Goal: Information Seeking & Learning: Learn about a topic

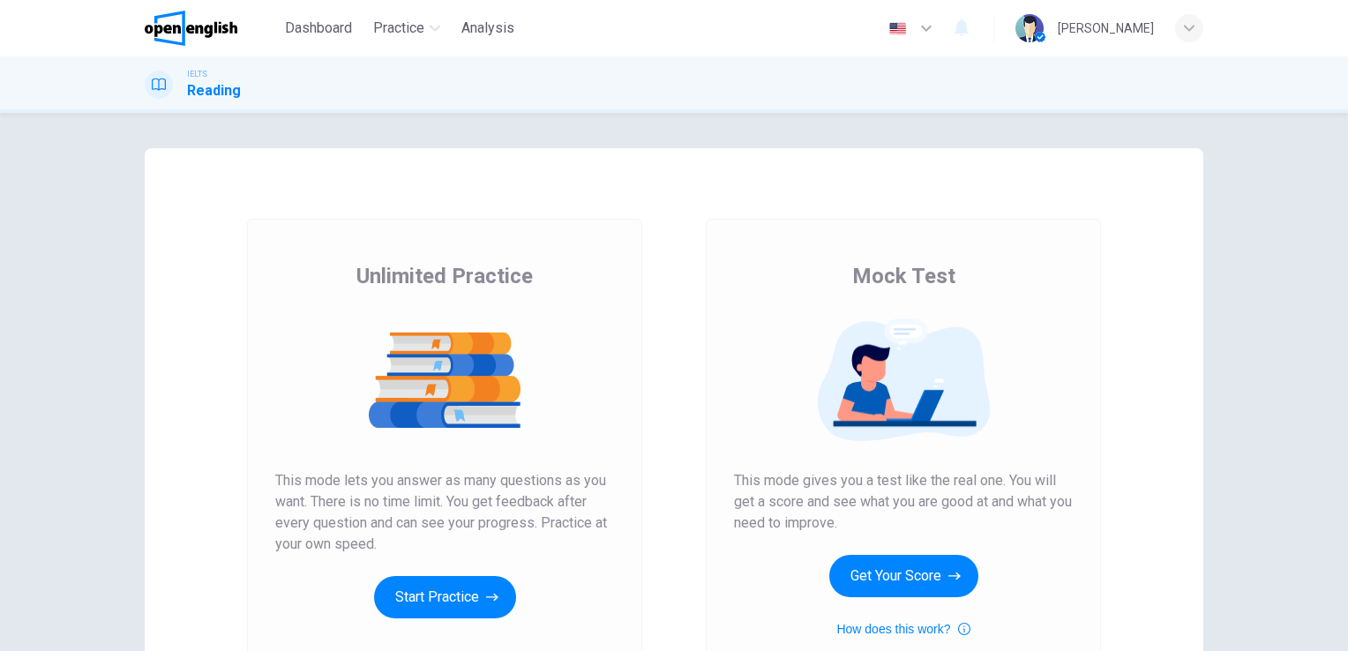
scroll to position [162, 0]
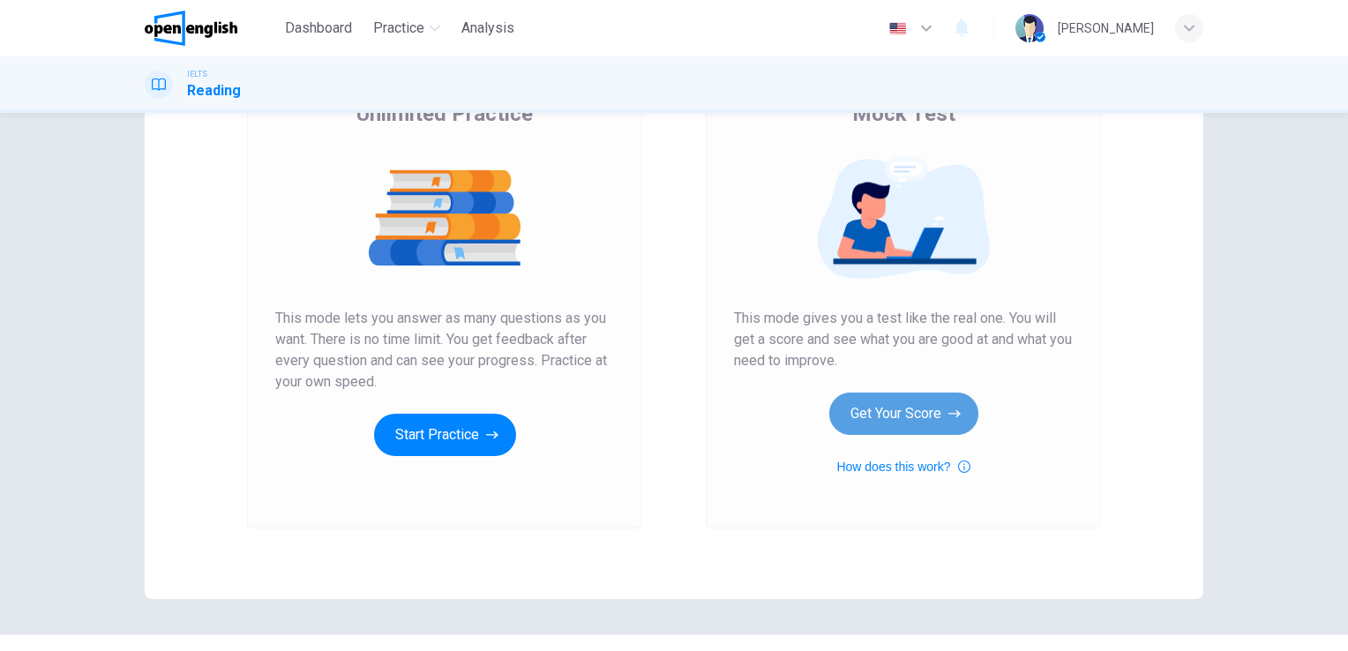
click at [925, 408] on button "Get Your Score" at bounding box center [903, 414] width 149 height 42
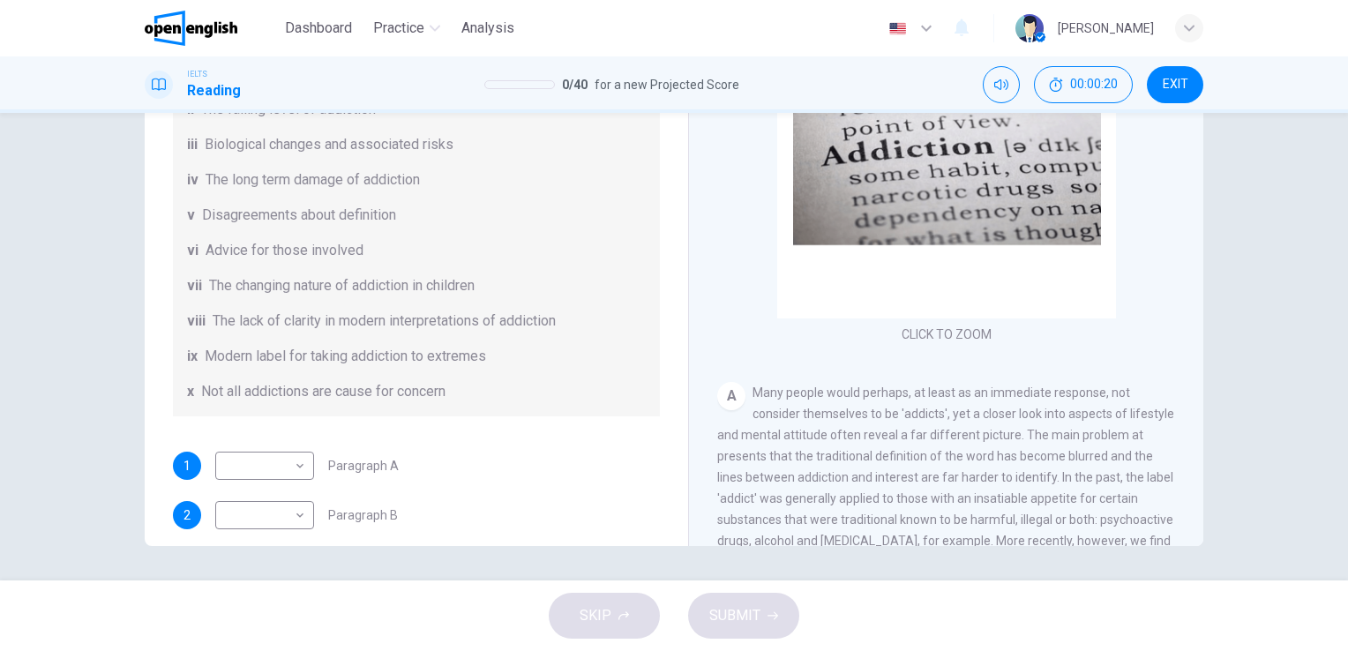
scroll to position [0, 0]
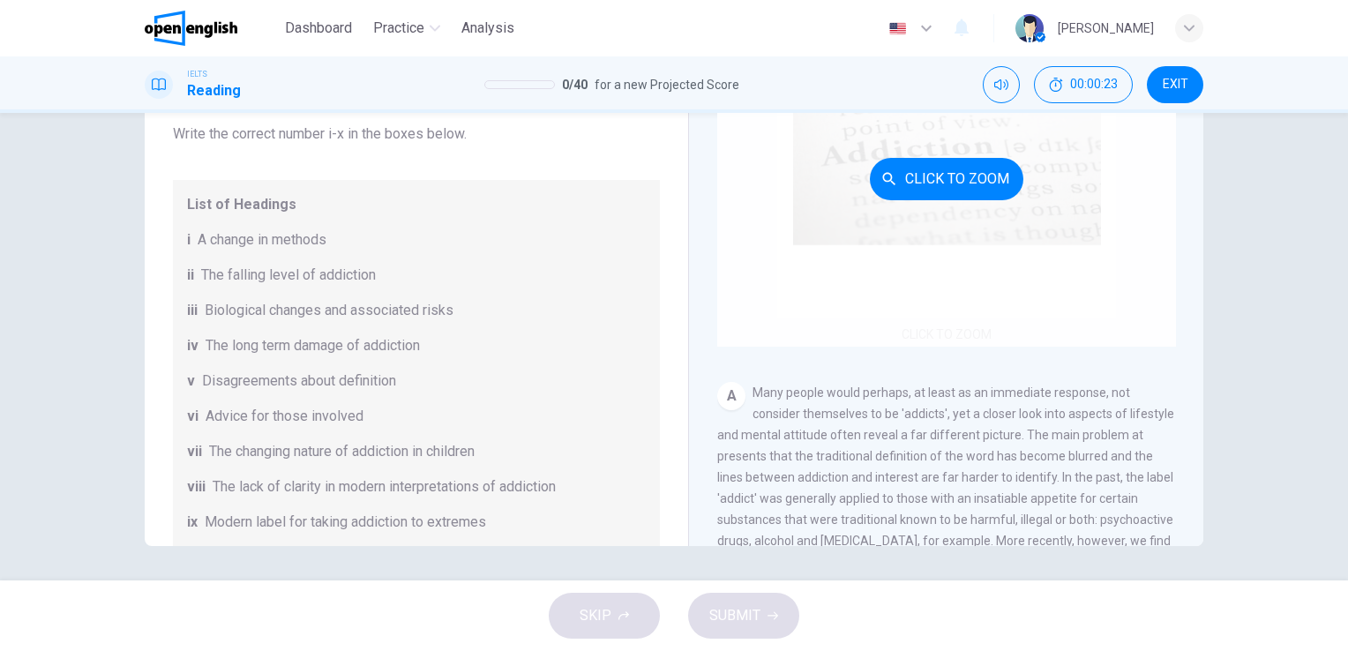
click at [968, 218] on div "Click to Zoom" at bounding box center [946, 179] width 459 height 336
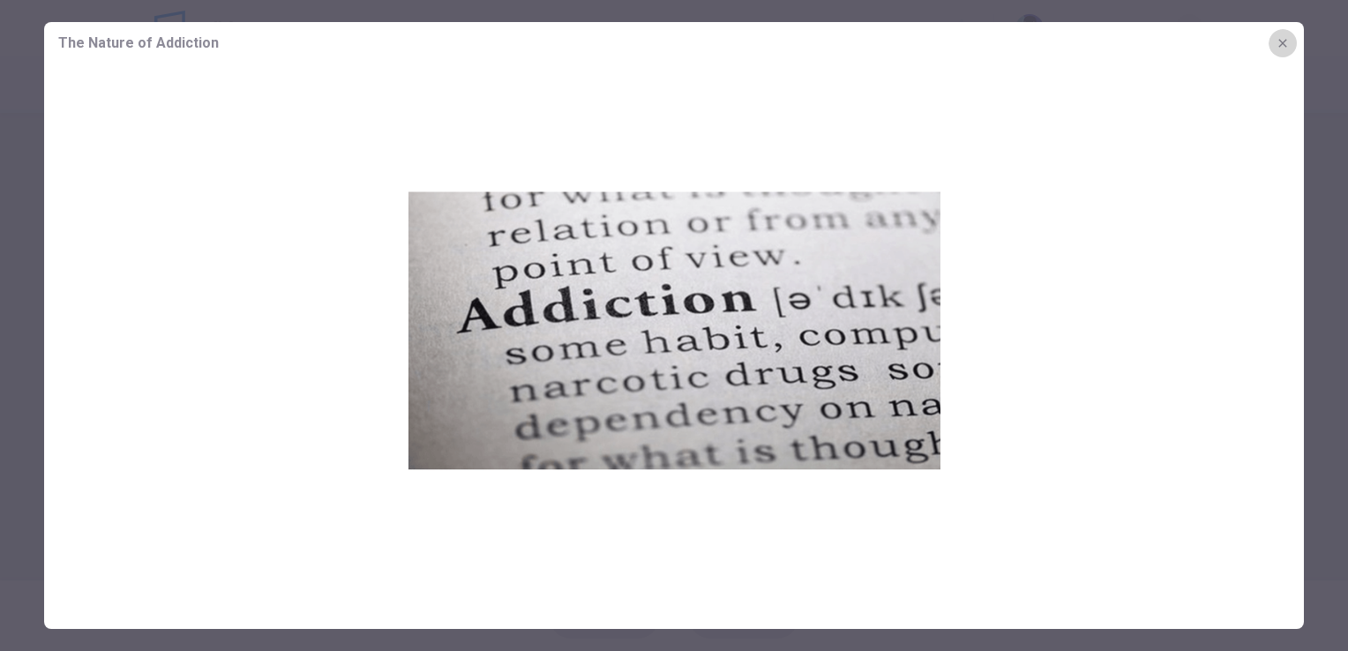
click at [1280, 51] on button "button" at bounding box center [1283, 43] width 28 height 28
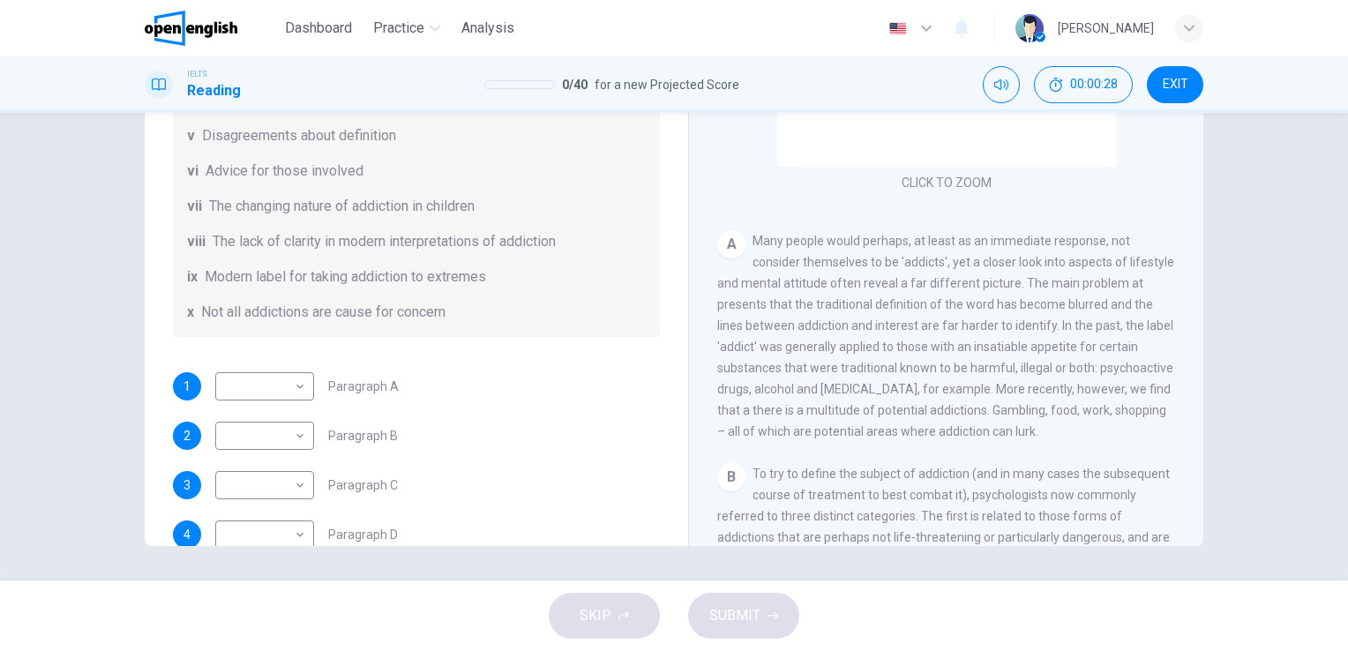
scroll to position [244, 0]
click at [272, 397] on body "This site uses cookies, as explained in our Privacy Policy . If you agree to th…" at bounding box center [674, 325] width 1348 height 651
click at [372, 372] on div at bounding box center [674, 325] width 1348 height 651
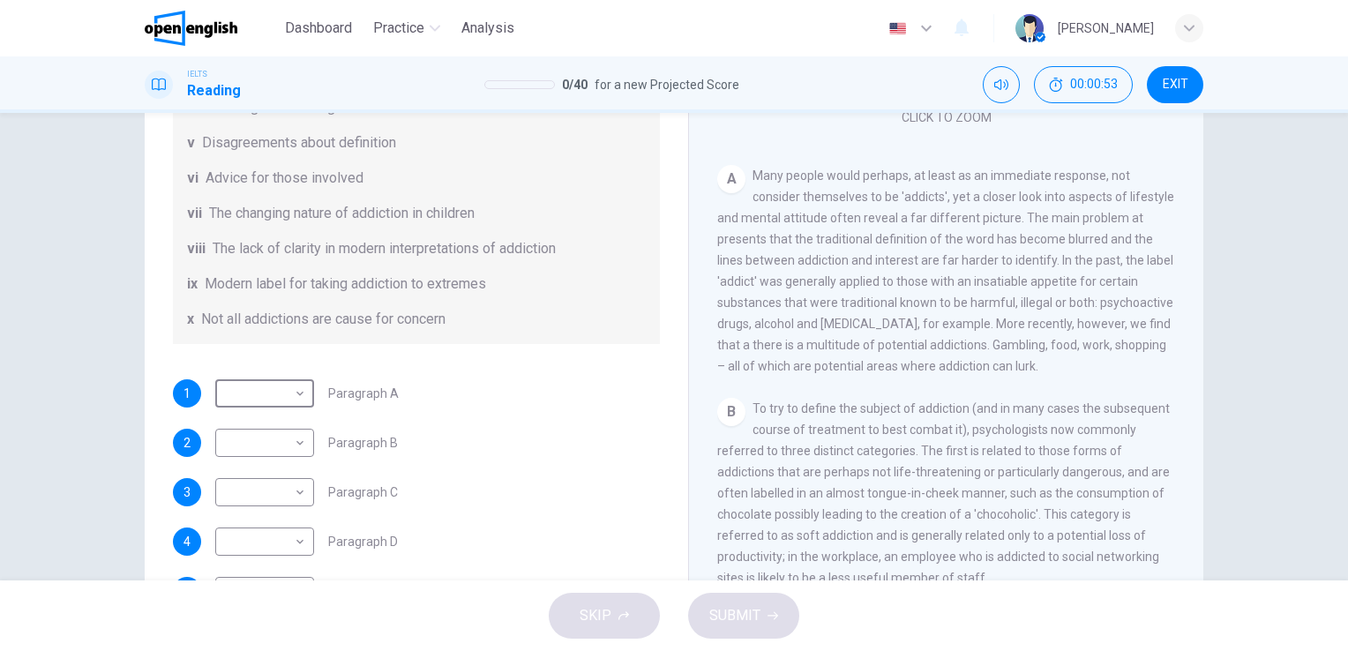
scroll to position [288, 0]
click at [260, 394] on body "This site uses cookies, as explained in our Privacy Policy . If you agree to th…" at bounding box center [674, 325] width 1348 height 651
click at [575, 341] on div at bounding box center [674, 325] width 1348 height 651
click at [575, 341] on div "i ii iii iv v vi vii viii ix x" at bounding box center [674, 325] width 1348 height 651
click at [1101, 92] on button "00:01:09" at bounding box center [1083, 84] width 99 height 37
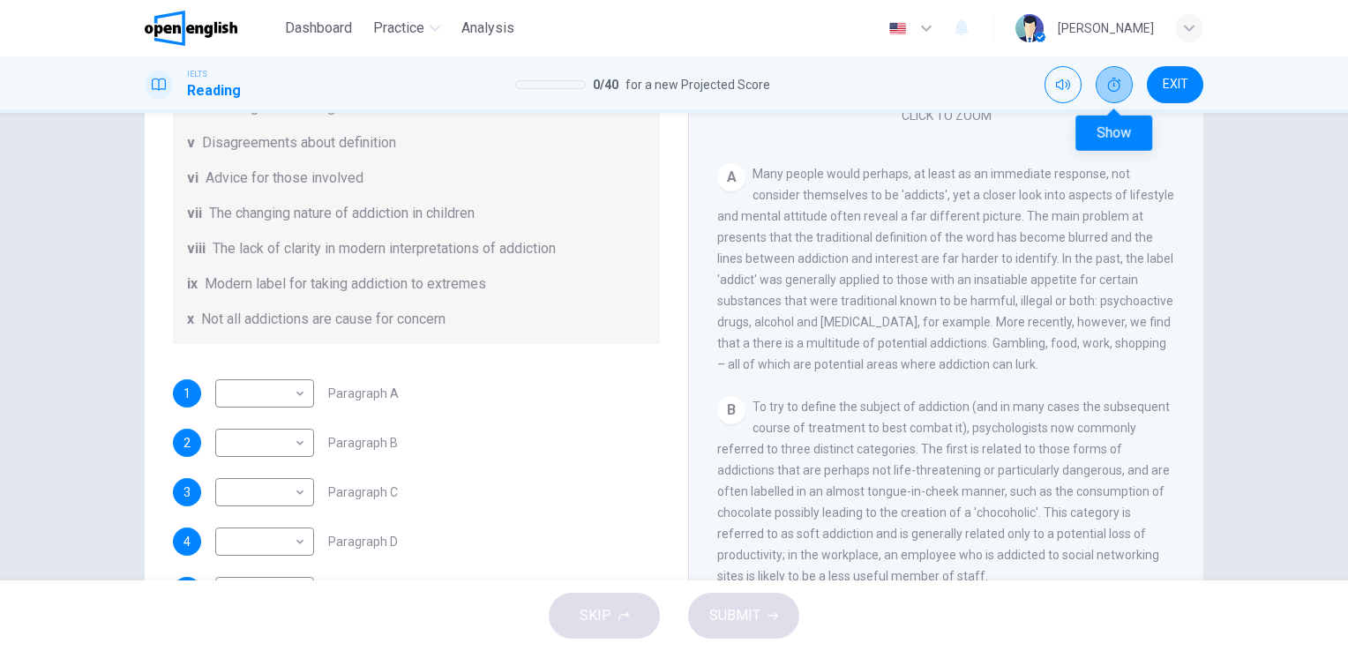
click at [1101, 92] on button "Show" at bounding box center [1114, 84] width 37 height 37
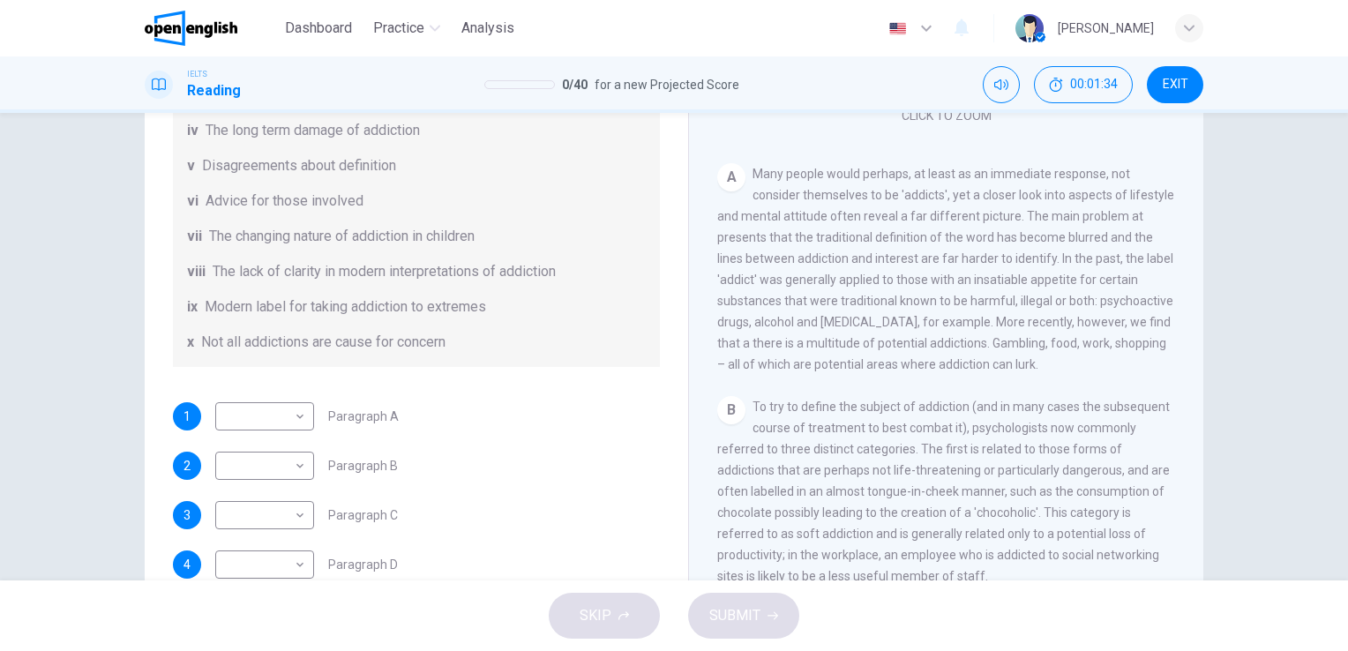
scroll to position [381, 0]
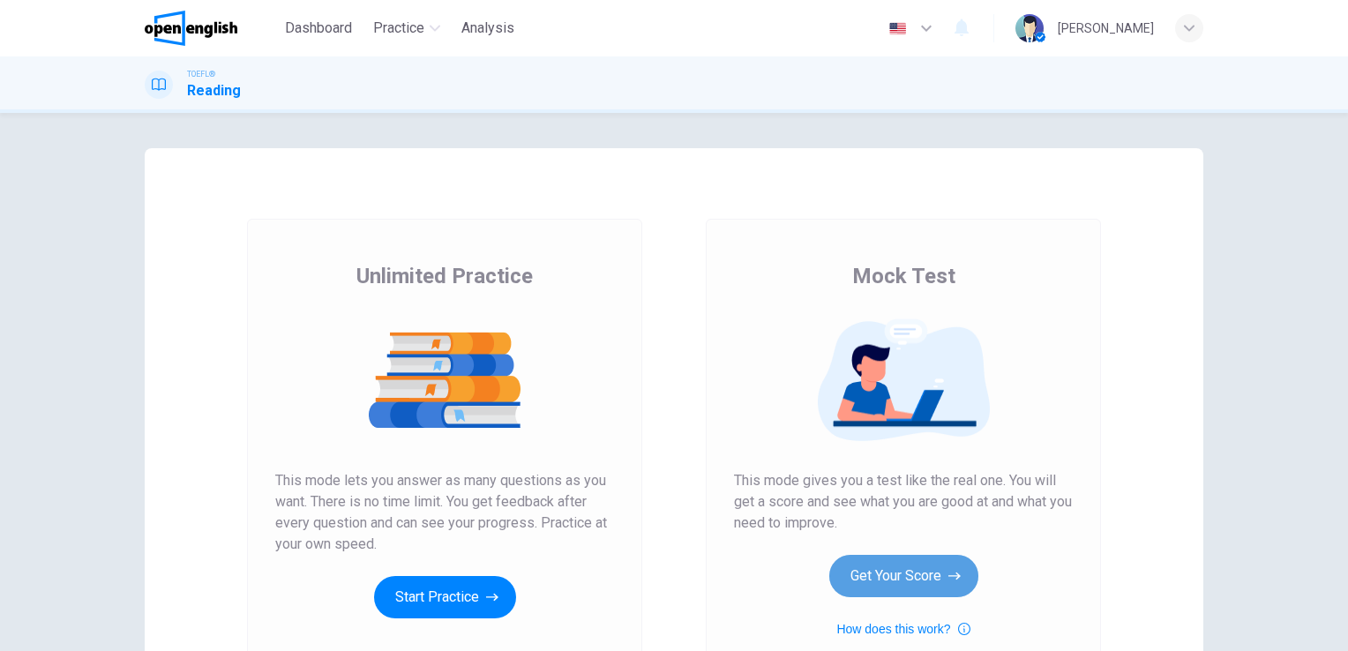
click at [874, 576] on button "Get Your Score" at bounding box center [903, 576] width 149 height 42
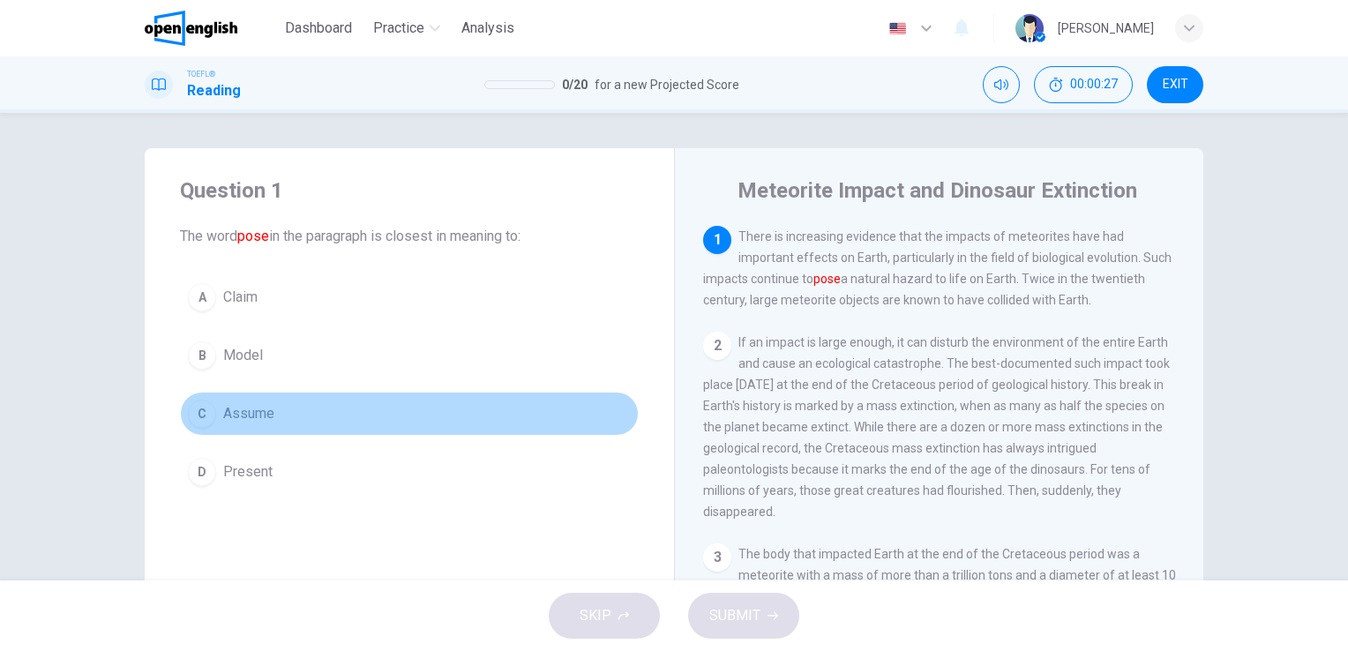
click at [245, 413] on span "Assume" at bounding box center [248, 413] width 51 height 21
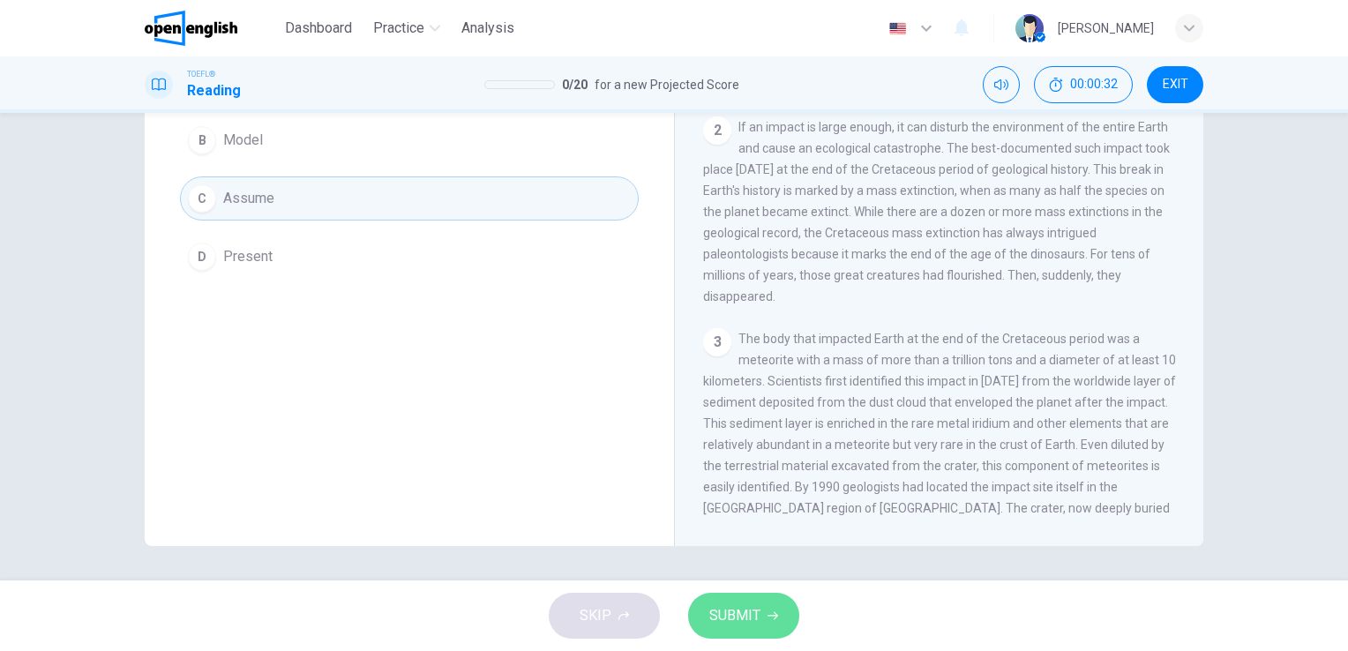
click at [727, 616] on span "SUBMIT" at bounding box center [734, 616] width 51 height 25
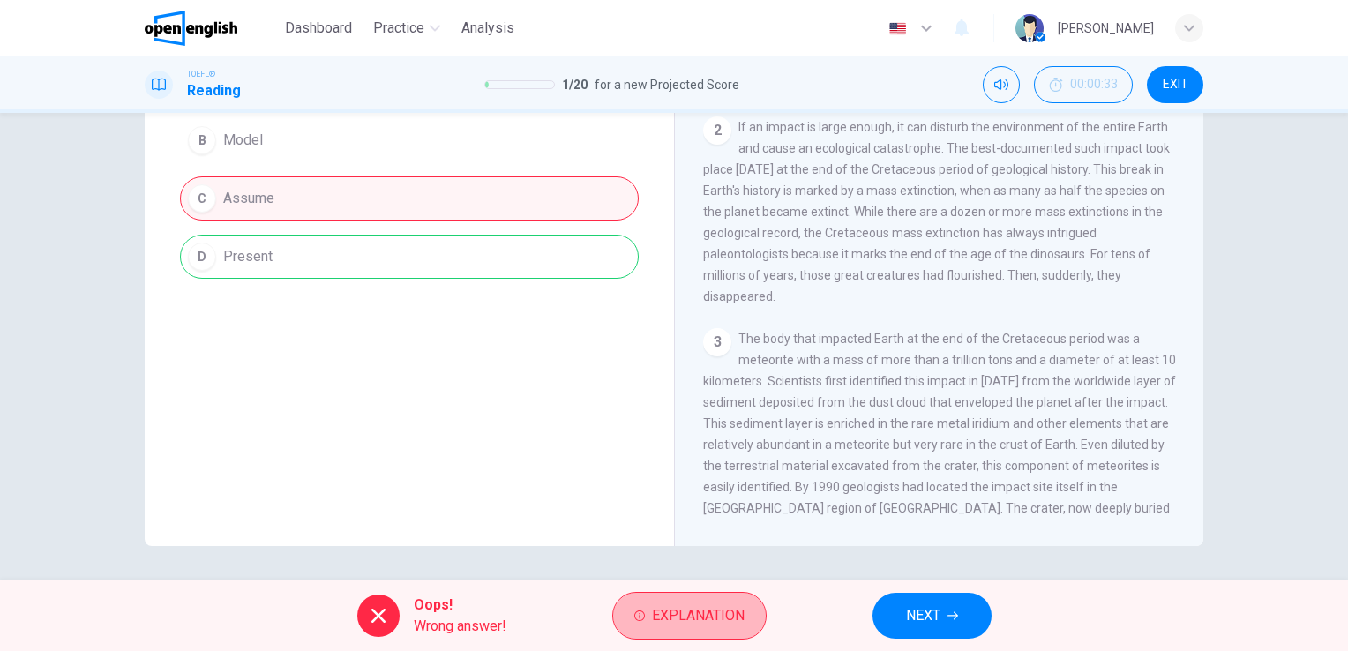
click at [727, 616] on span "Explanation" at bounding box center [698, 616] width 93 height 25
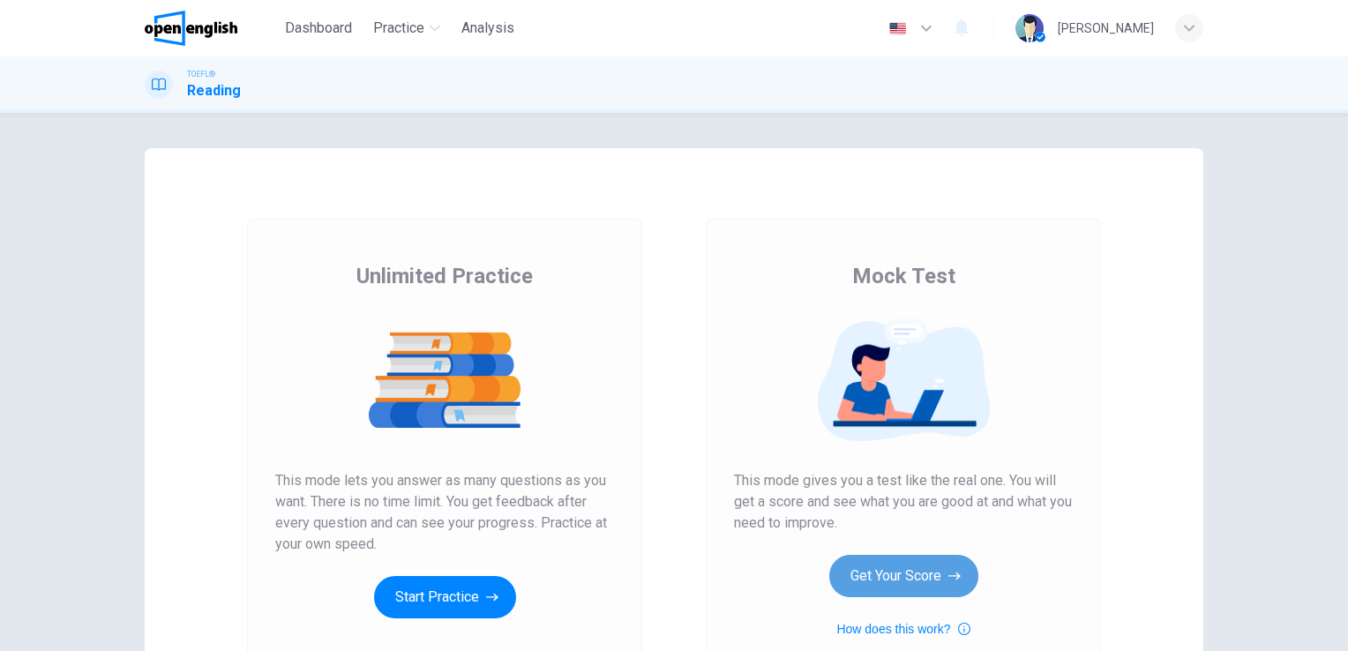
click at [908, 557] on button "Get Your Score" at bounding box center [903, 576] width 149 height 42
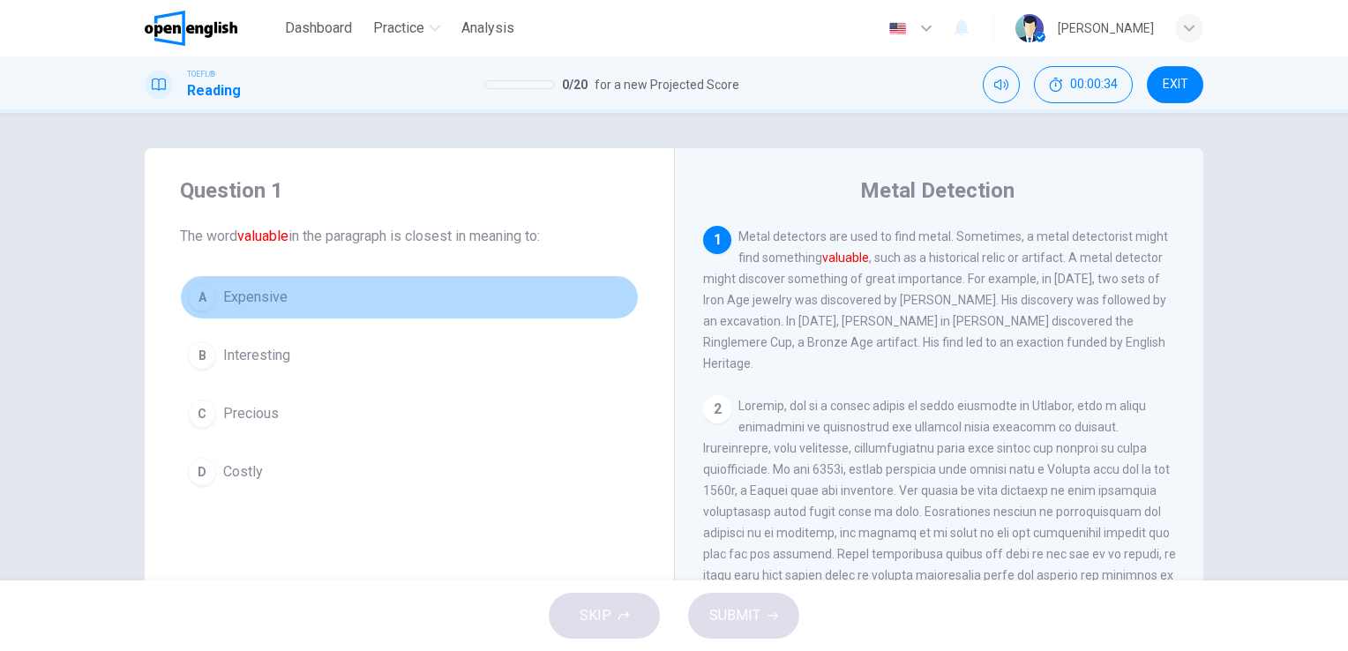
click at [245, 314] on button "A Expensive" at bounding box center [409, 297] width 459 height 44
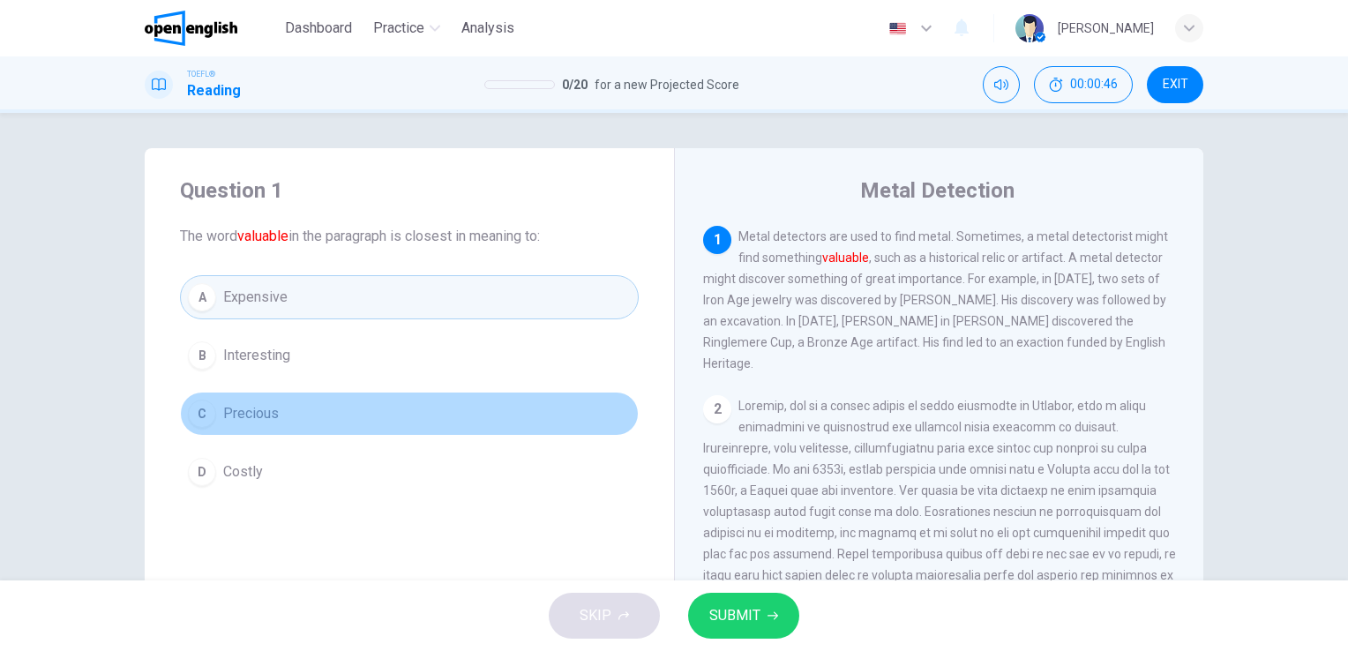
click at [367, 419] on button "C Precious" at bounding box center [409, 414] width 459 height 44
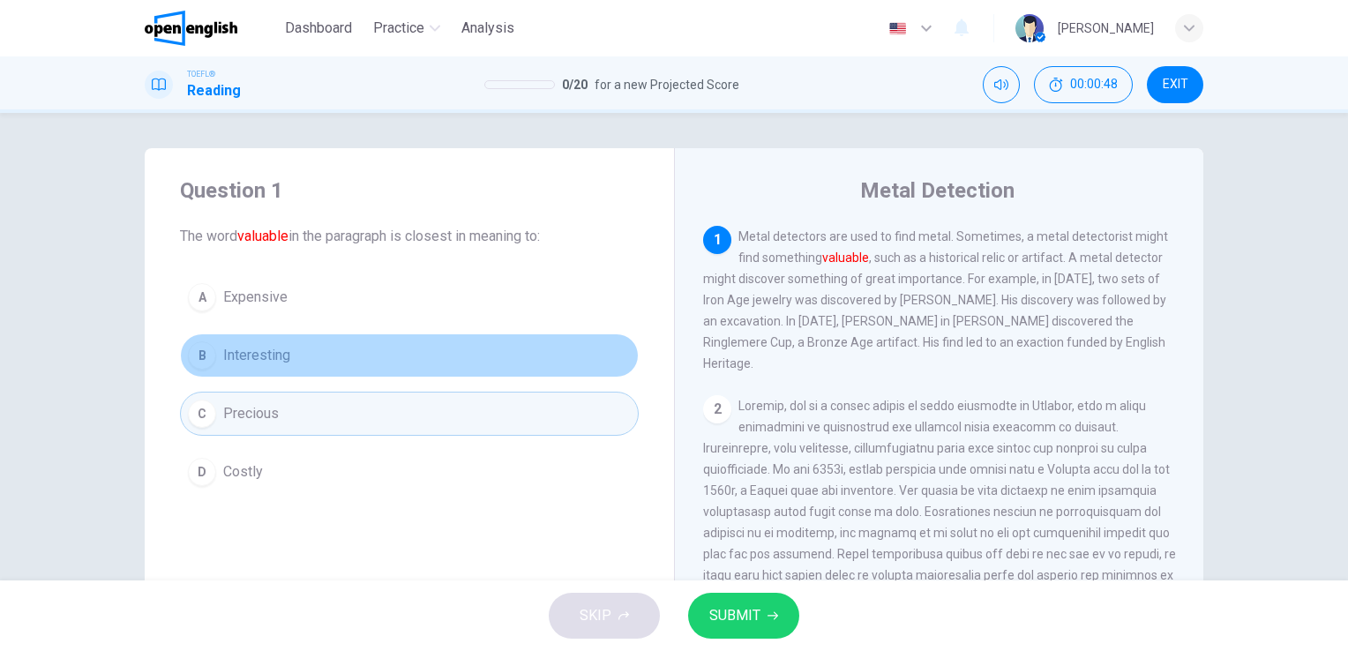
click at [377, 341] on button "B Interesting" at bounding box center [409, 356] width 459 height 44
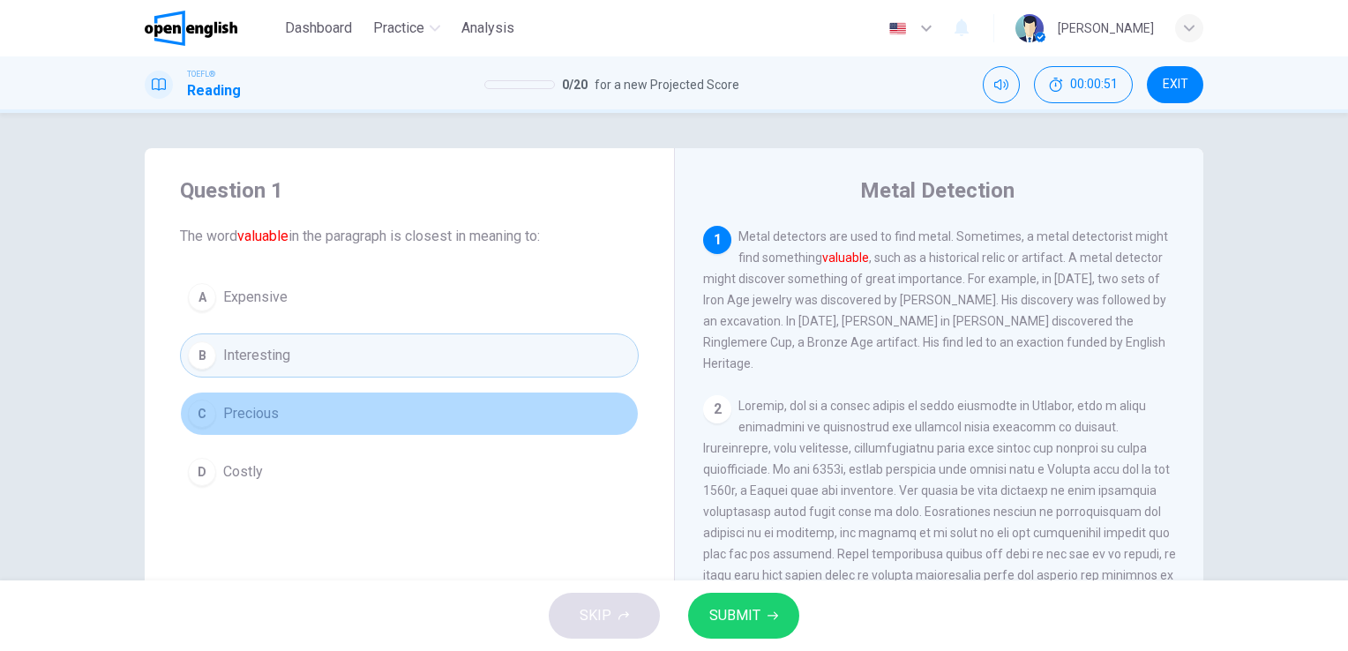
click at [316, 421] on button "C Precious" at bounding box center [409, 414] width 459 height 44
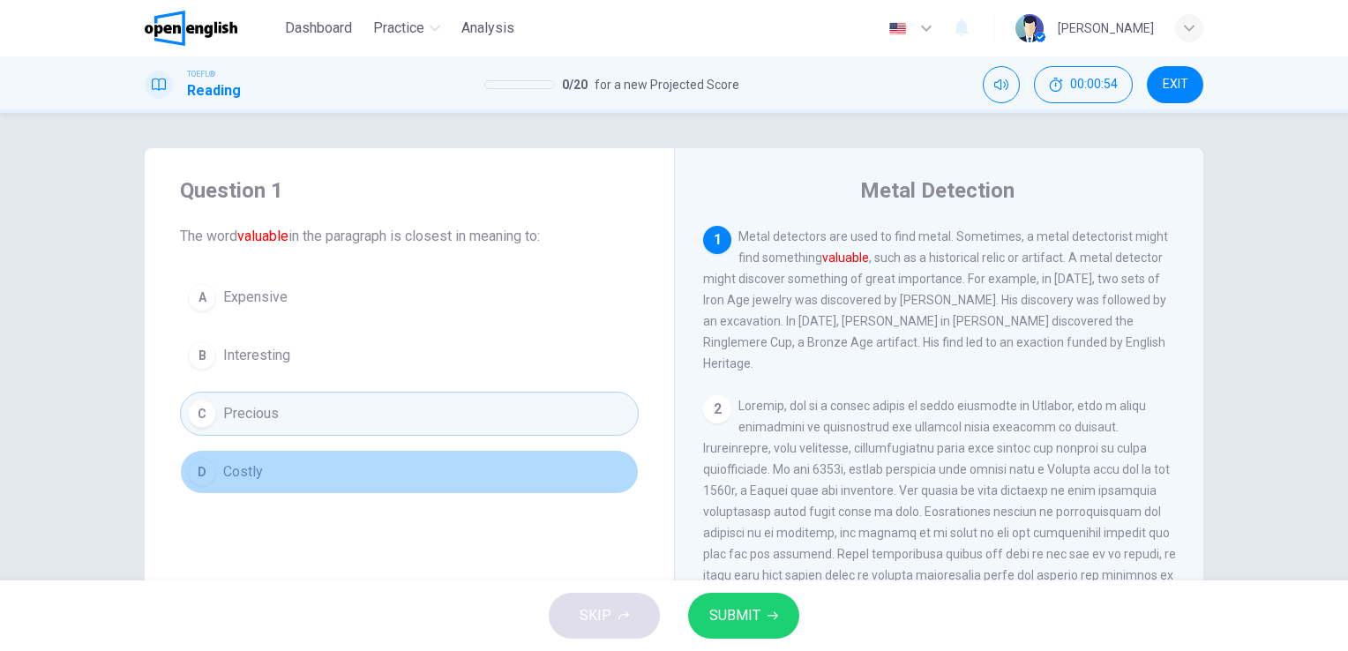
click at [339, 490] on button "D Costly" at bounding box center [409, 472] width 459 height 44
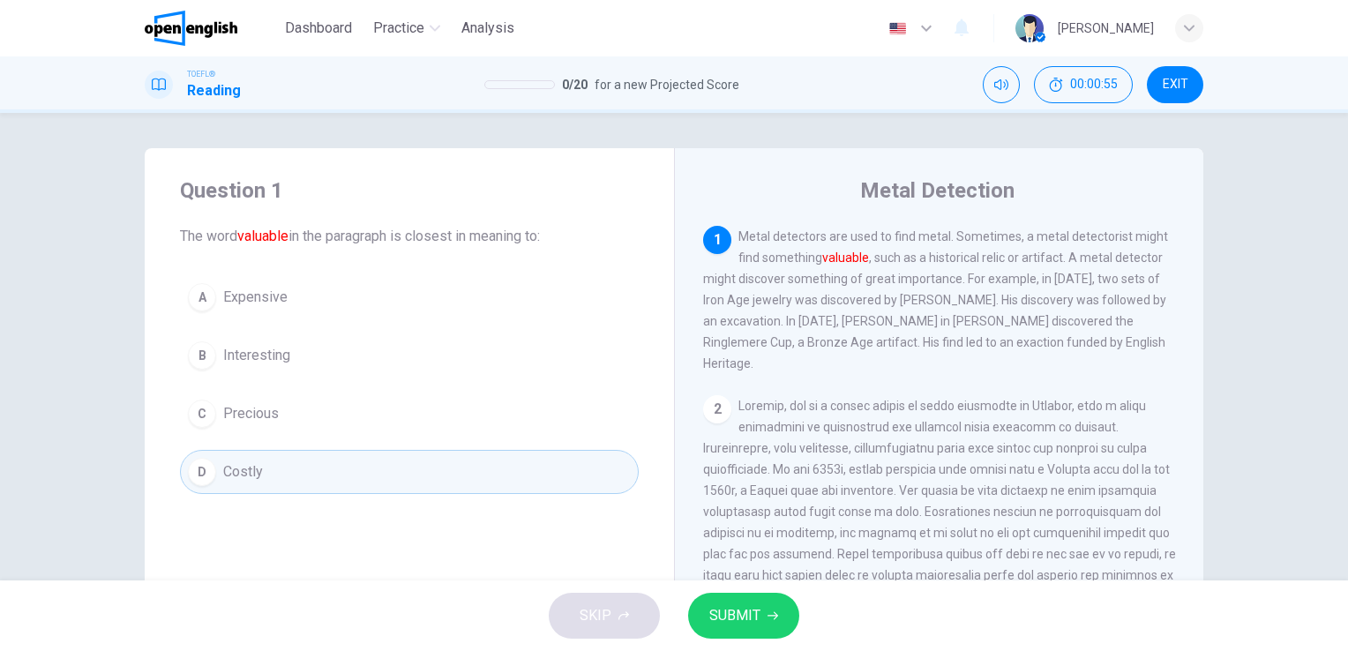
click at [738, 626] on span "SUBMIT" at bounding box center [734, 616] width 51 height 25
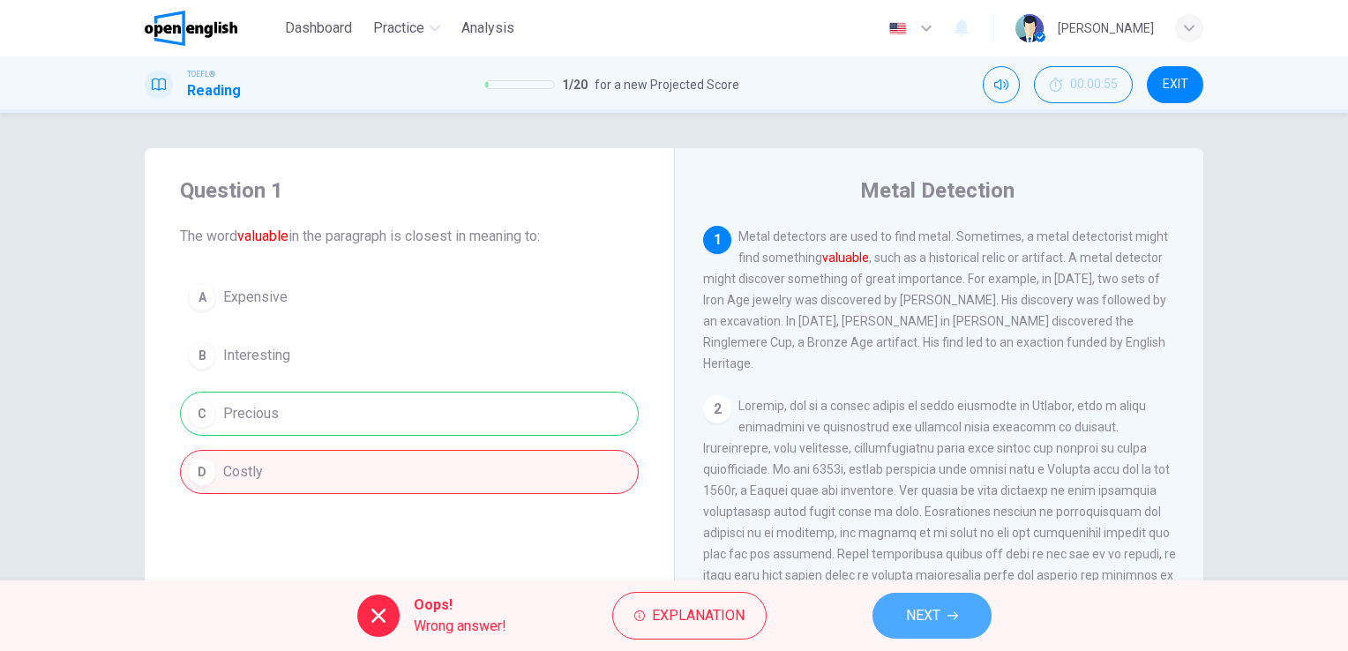
click at [914, 597] on button "NEXT" at bounding box center [932, 616] width 119 height 46
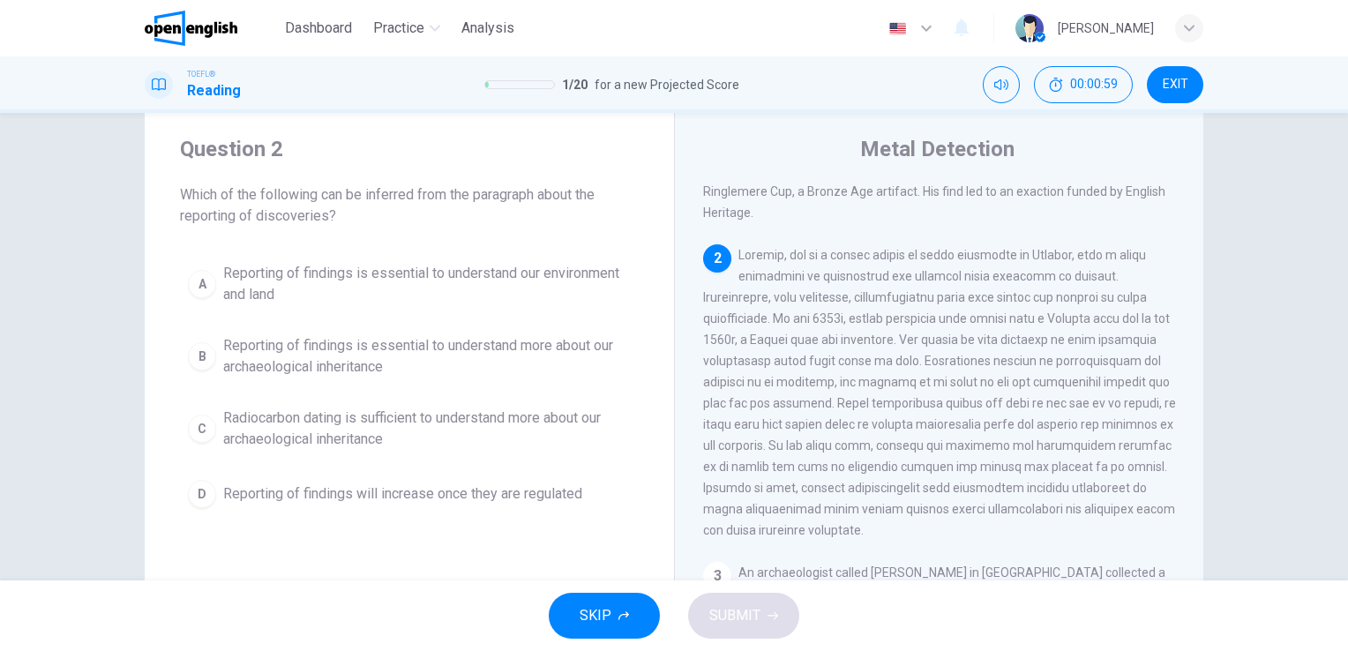
scroll to position [42, 0]
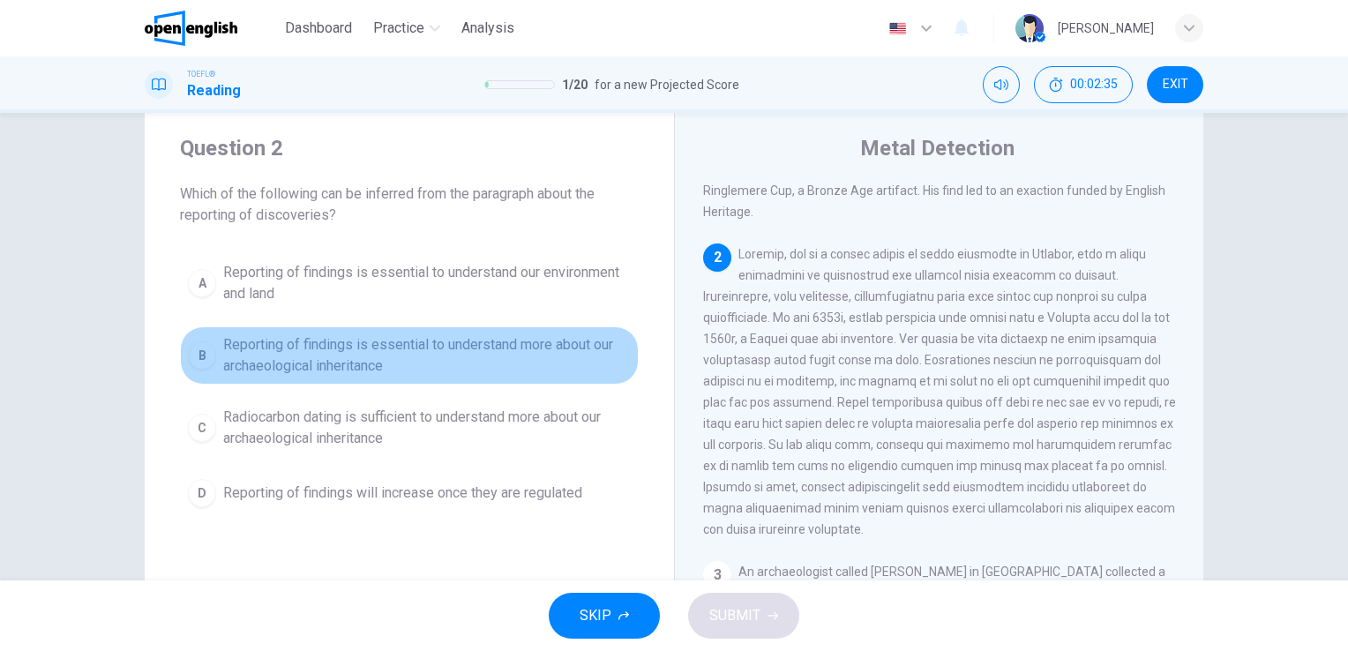
click at [346, 349] on span "Reporting of findings is essential to understand more about our archaeological …" at bounding box center [427, 355] width 408 height 42
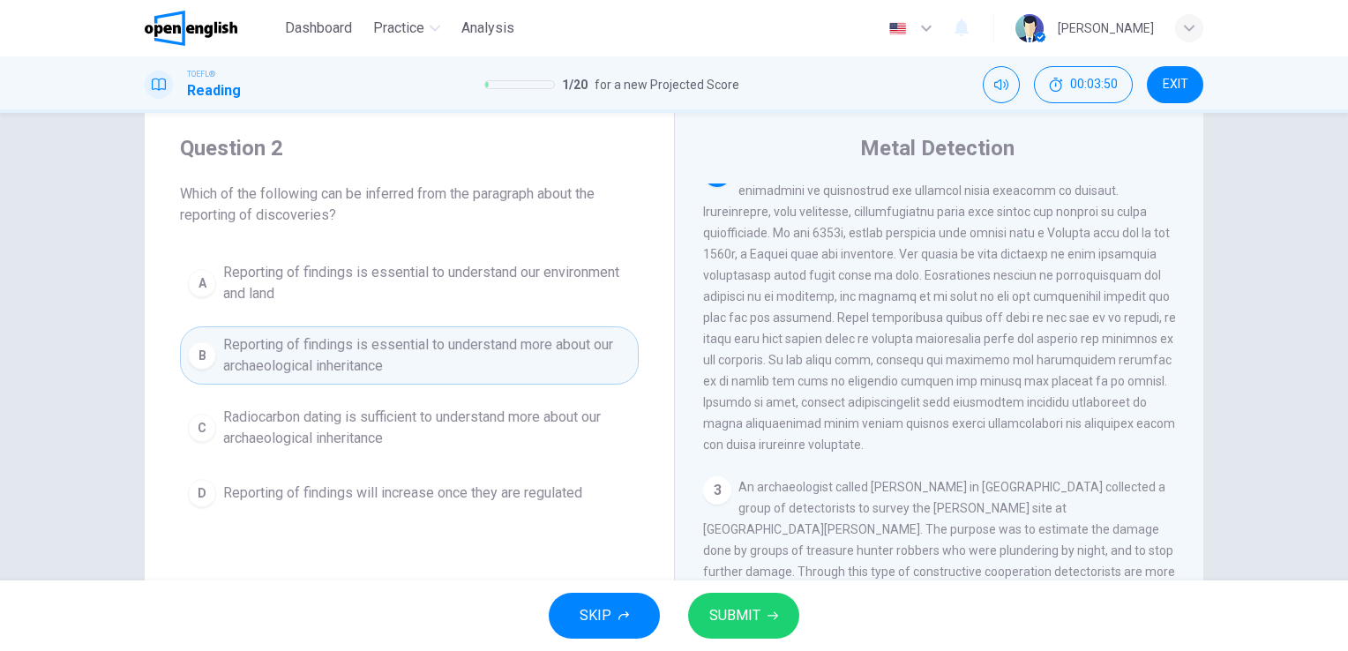
scroll to position [197, 0]
click at [710, 620] on span "SUBMIT" at bounding box center [734, 616] width 51 height 25
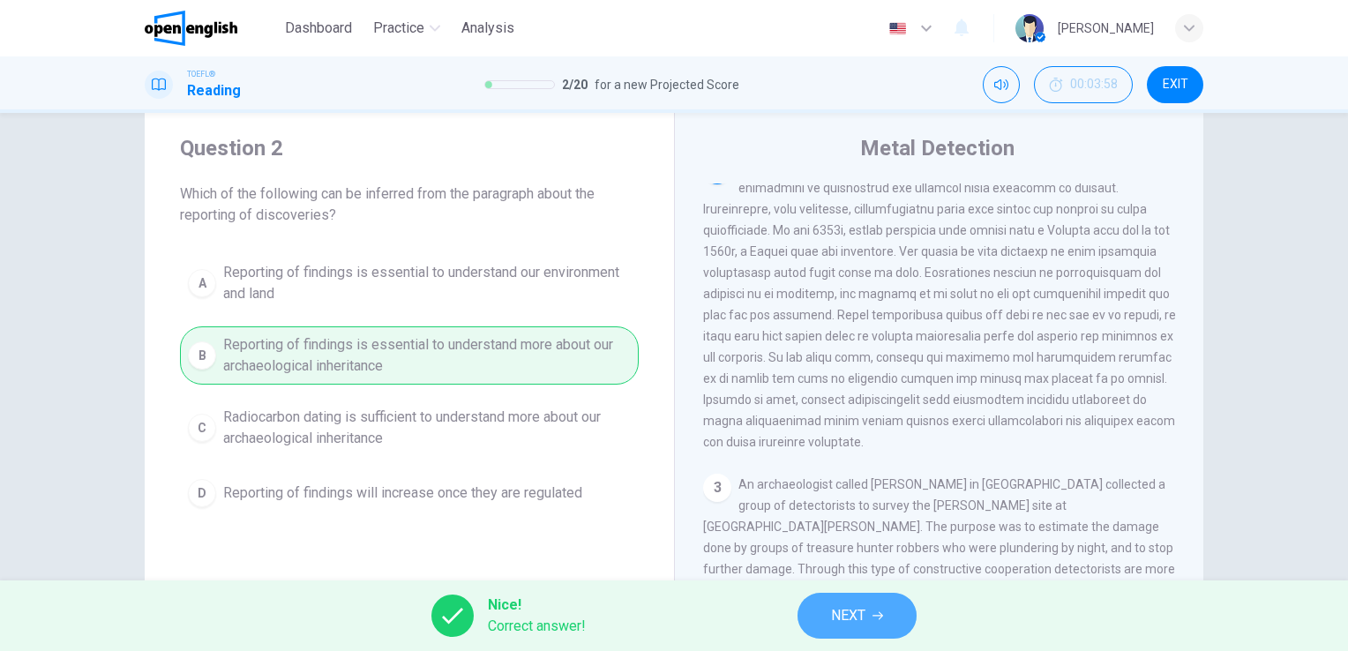
click at [806, 618] on button "NEXT" at bounding box center [857, 616] width 119 height 46
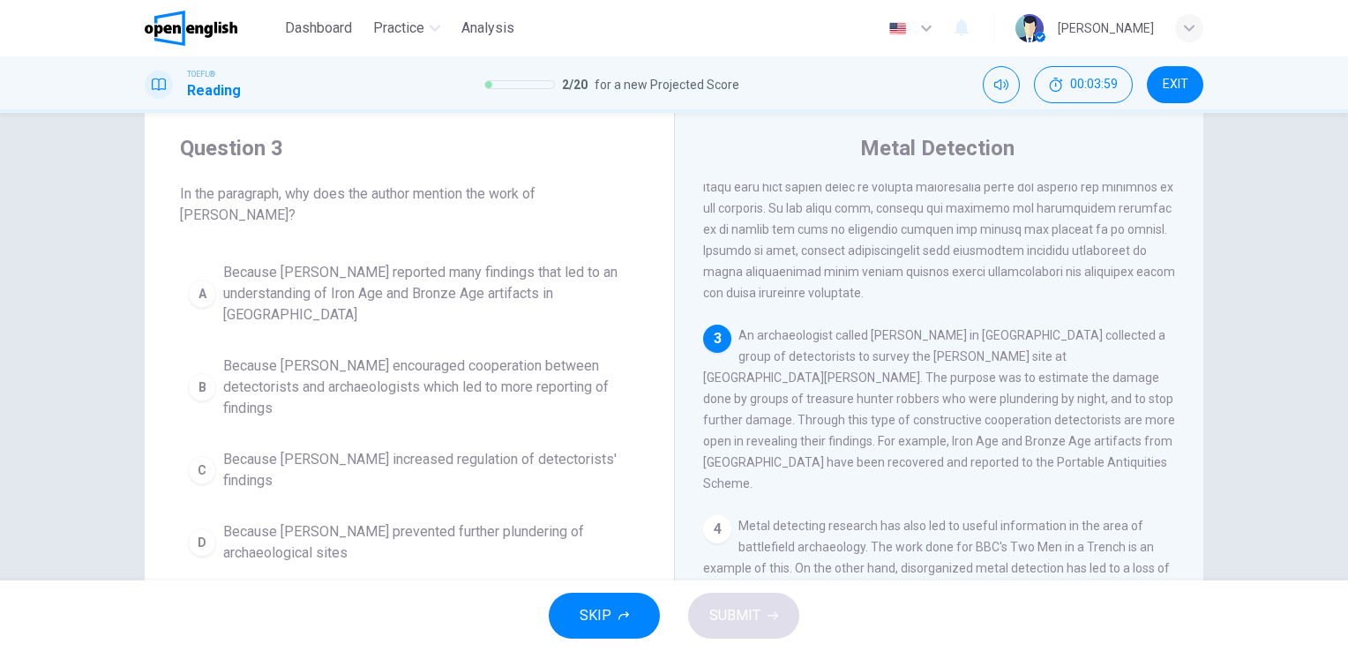
scroll to position [347, 0]
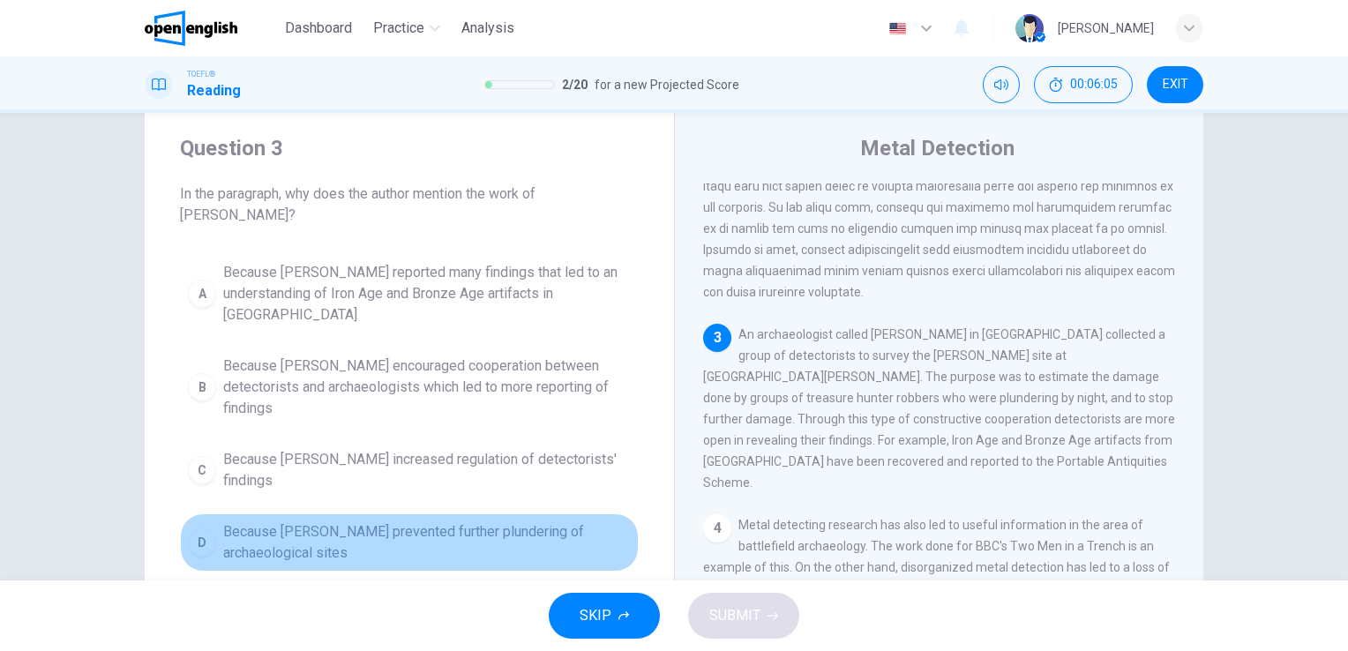
click at [494, 521] on span "Because Tony Gregory prevented further plundering of archaeological sites" at bounding box center [427, 542] width 408 height 42
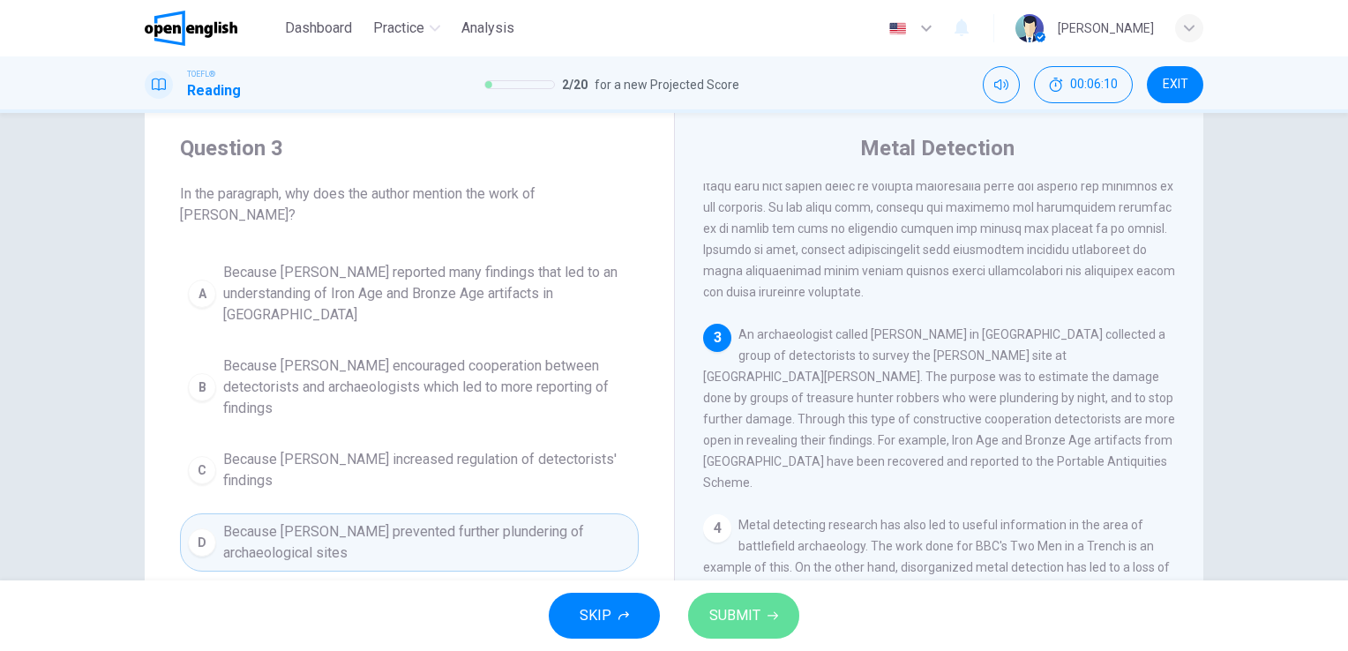
click at [732, 619] on span "SUBMIT" at bounding box center [734, 616] width 51 height 25
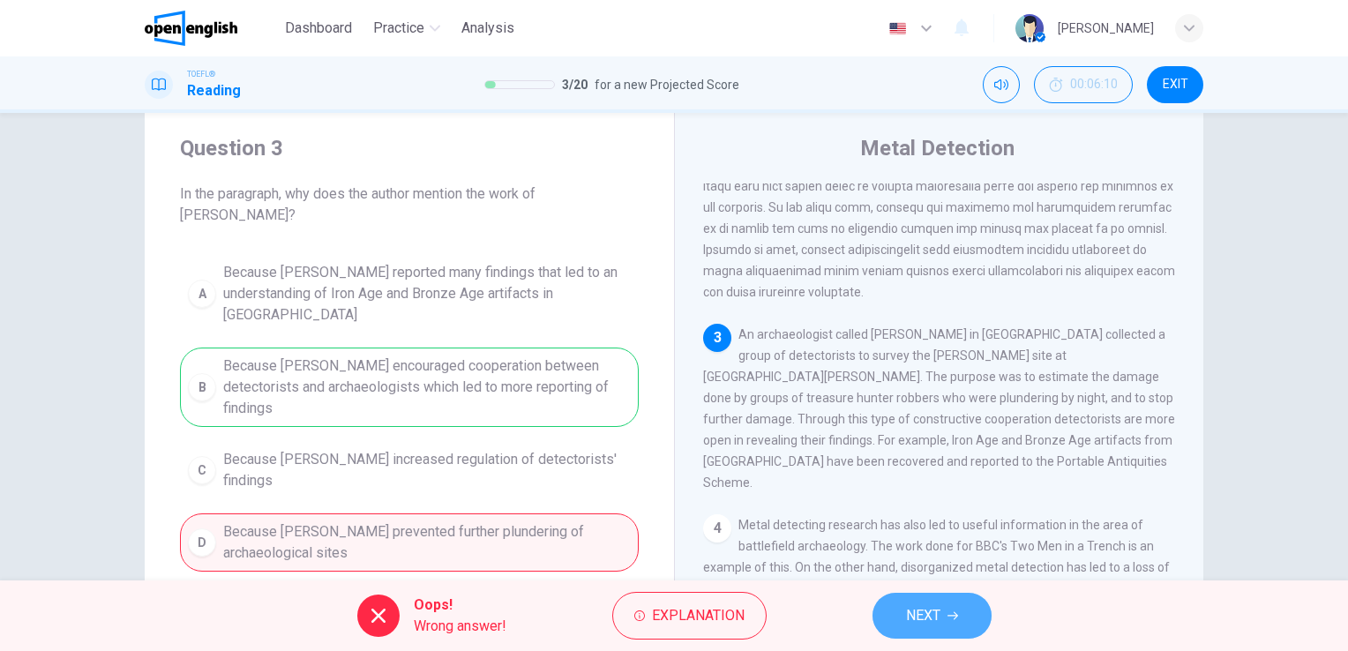
click at [953, 609] on button "NEXT" at bounding box center [932, 616] width 119 height 46
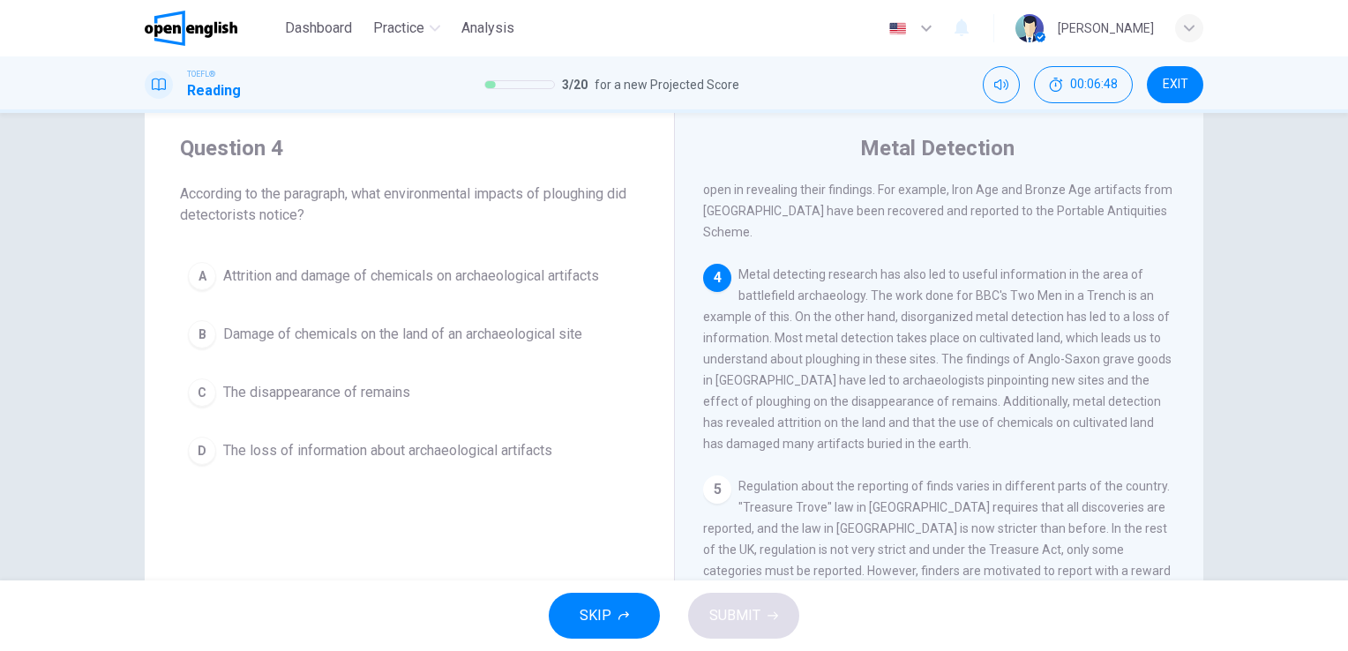
scroll to position [600, 0]
